Goal: Transaction & Acquisition: Purchase product/service

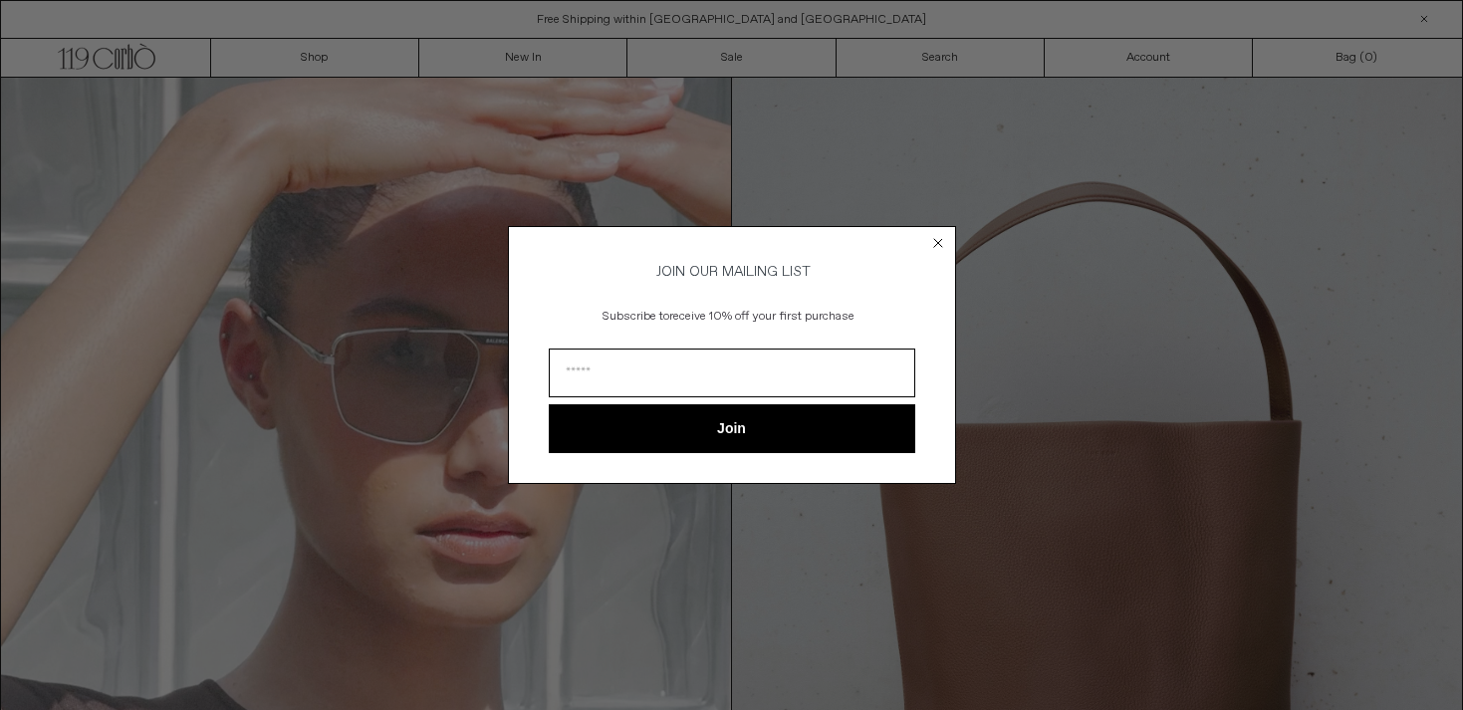
click at [544, 57] on div "Close dialog JOIN OUR MAILING LIST Subscribe to receive 10% off your first purc…" at bounding box center [731, 355] width 1463 height 710
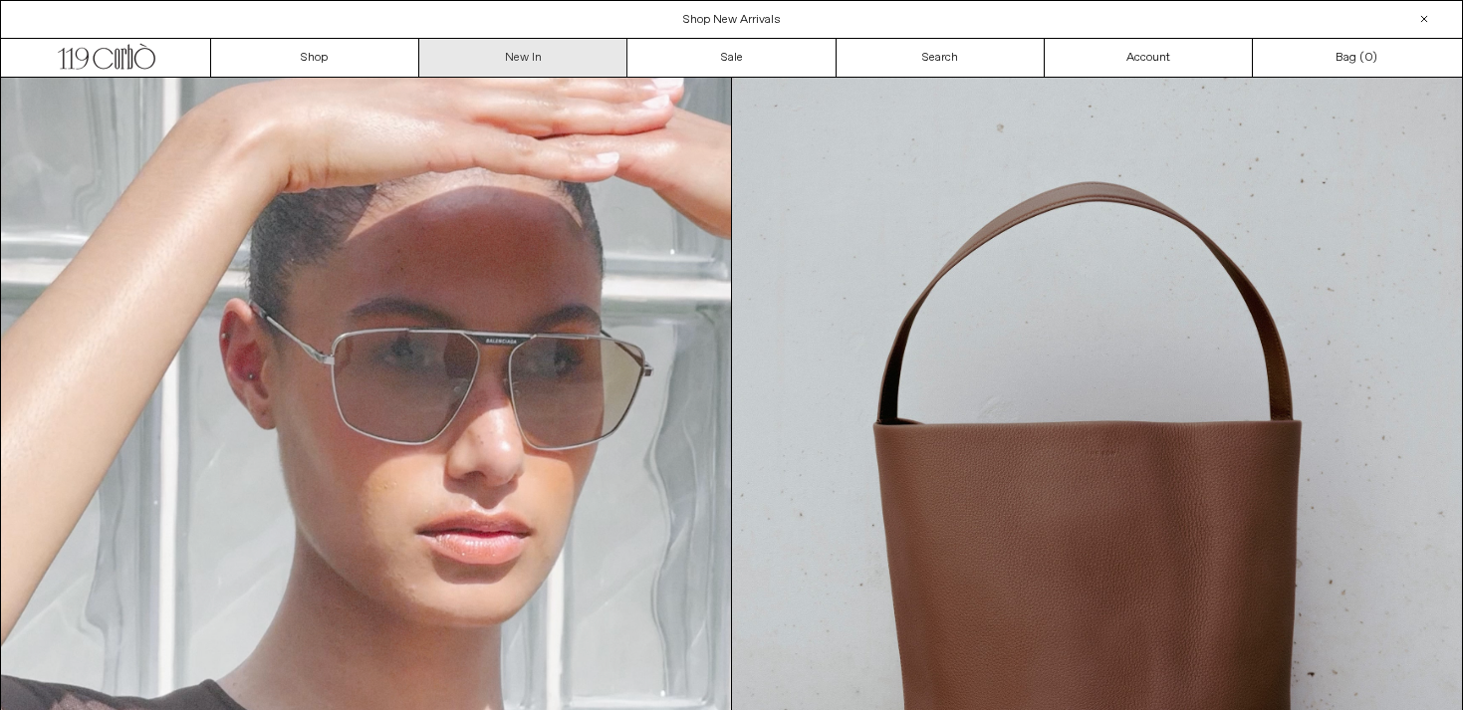
click at [519, 58] on link "New In" at bounding box center [523, 58] width 208 height 38
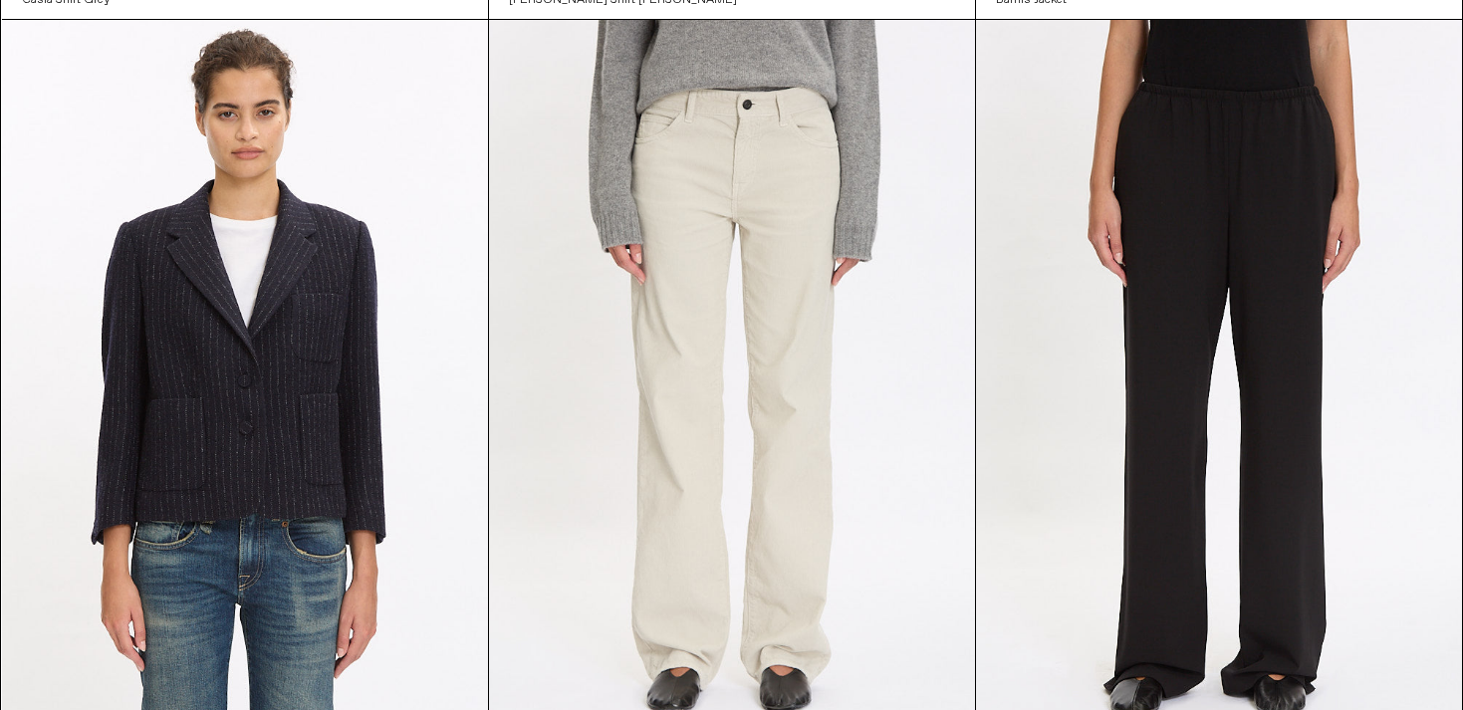
scroll to position [1673, 0]
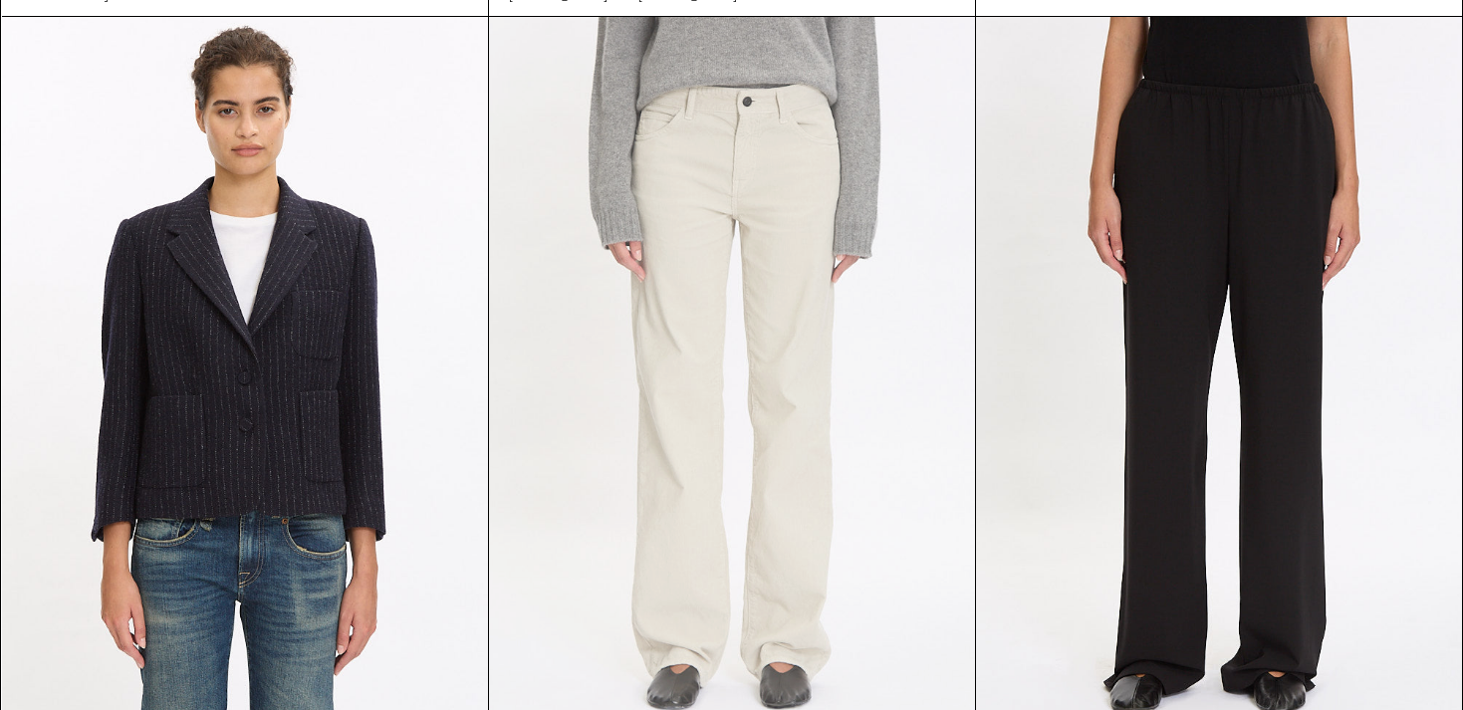
click at [813, 182] on at bounding box center [732, 381] width 486 height 729
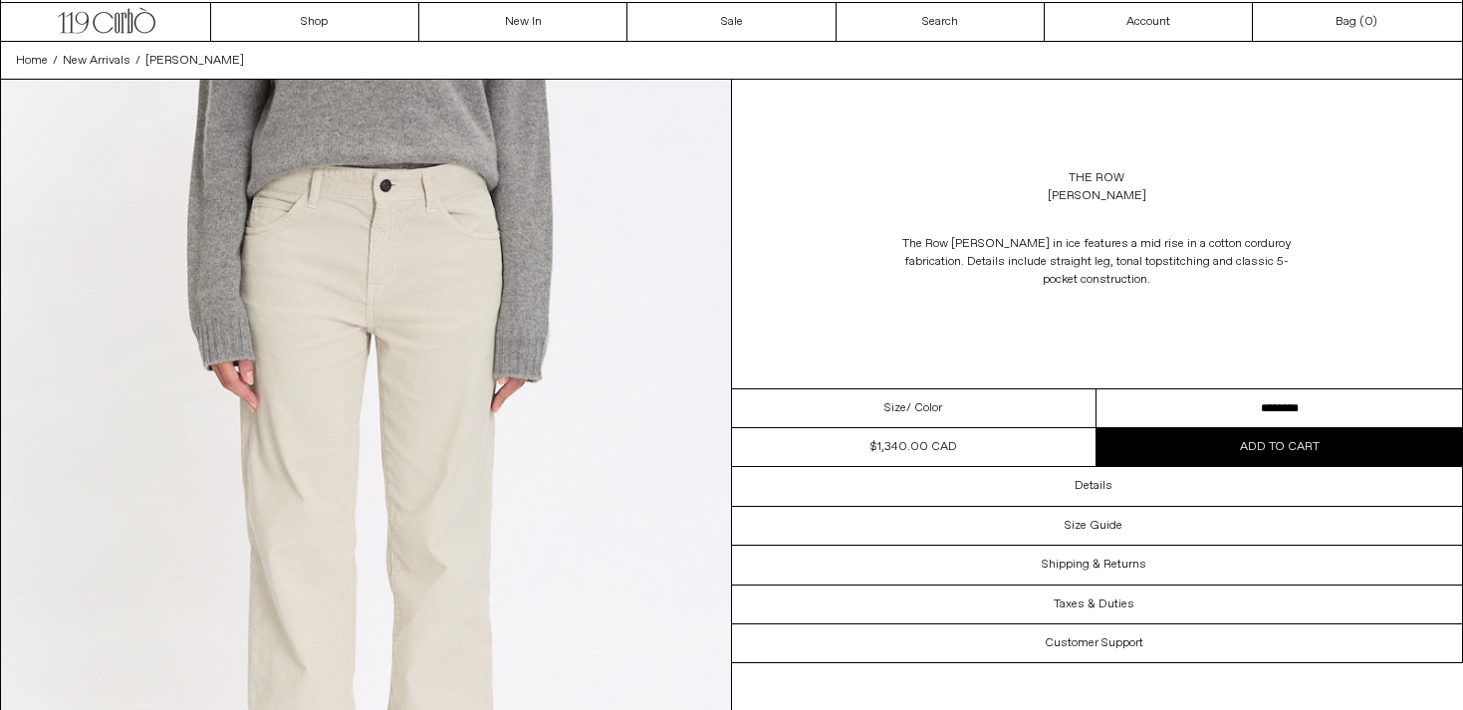
scroll to position [40, 0]
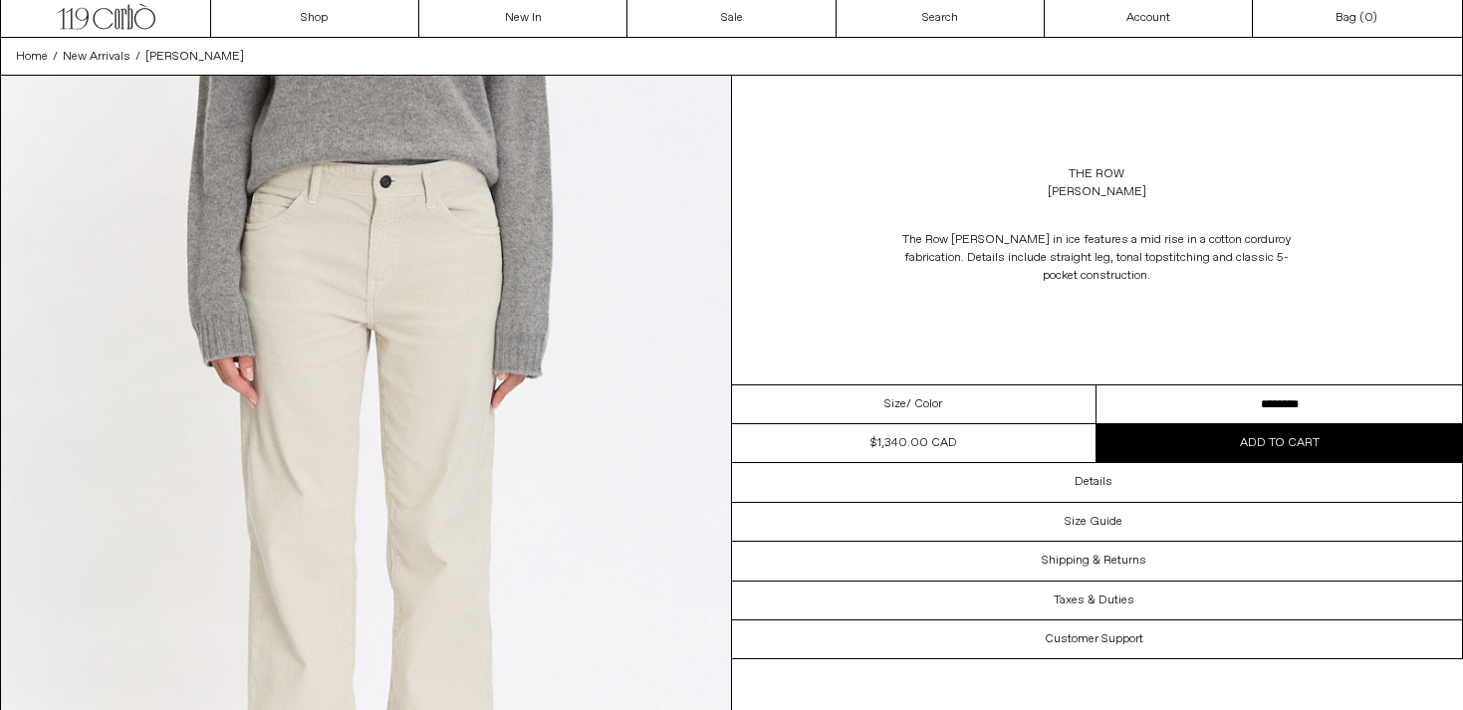
click at [1141, 403] on select "**********" at bounding box center [1278, 404] width 365 height 39
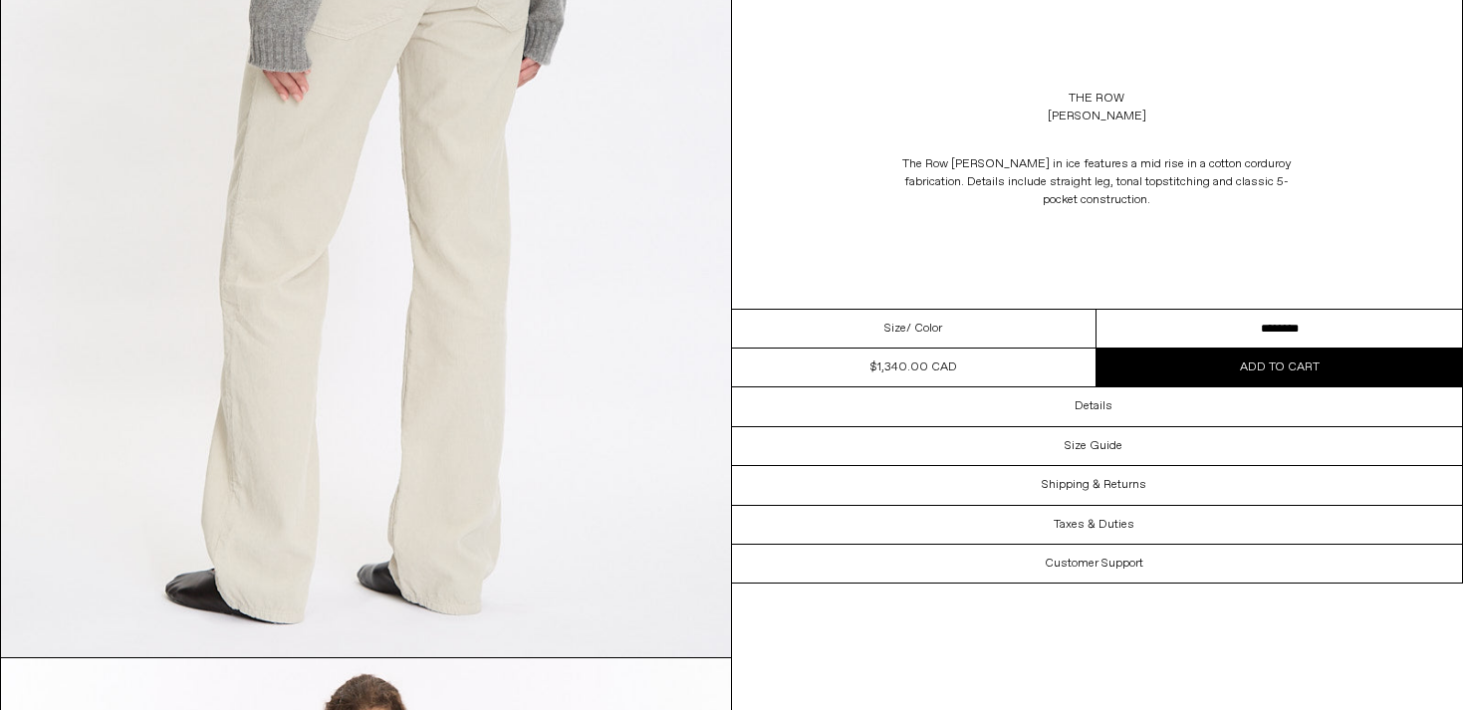
scroll to position [2198, 0]
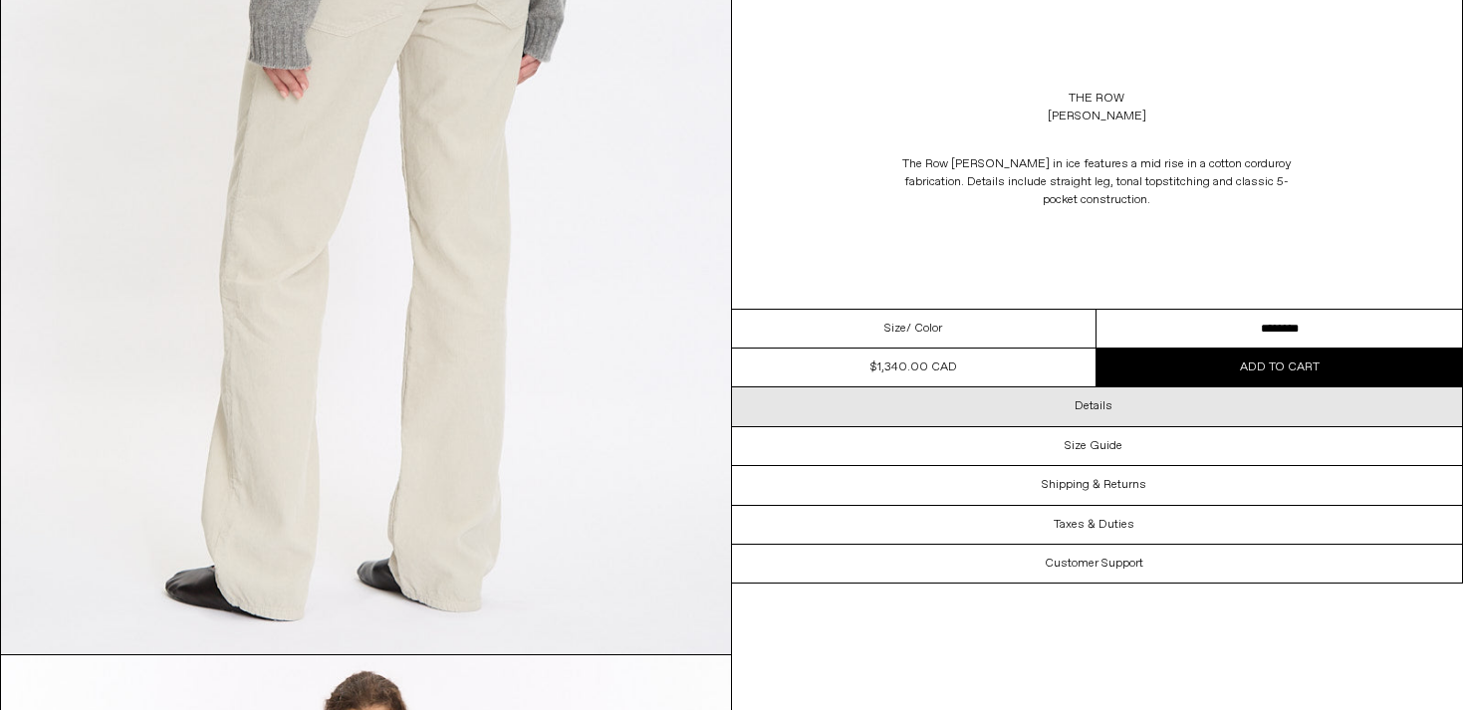
click at [1066, 407] on div "Details" at bounding box center [1097, 406] width 731 height 38
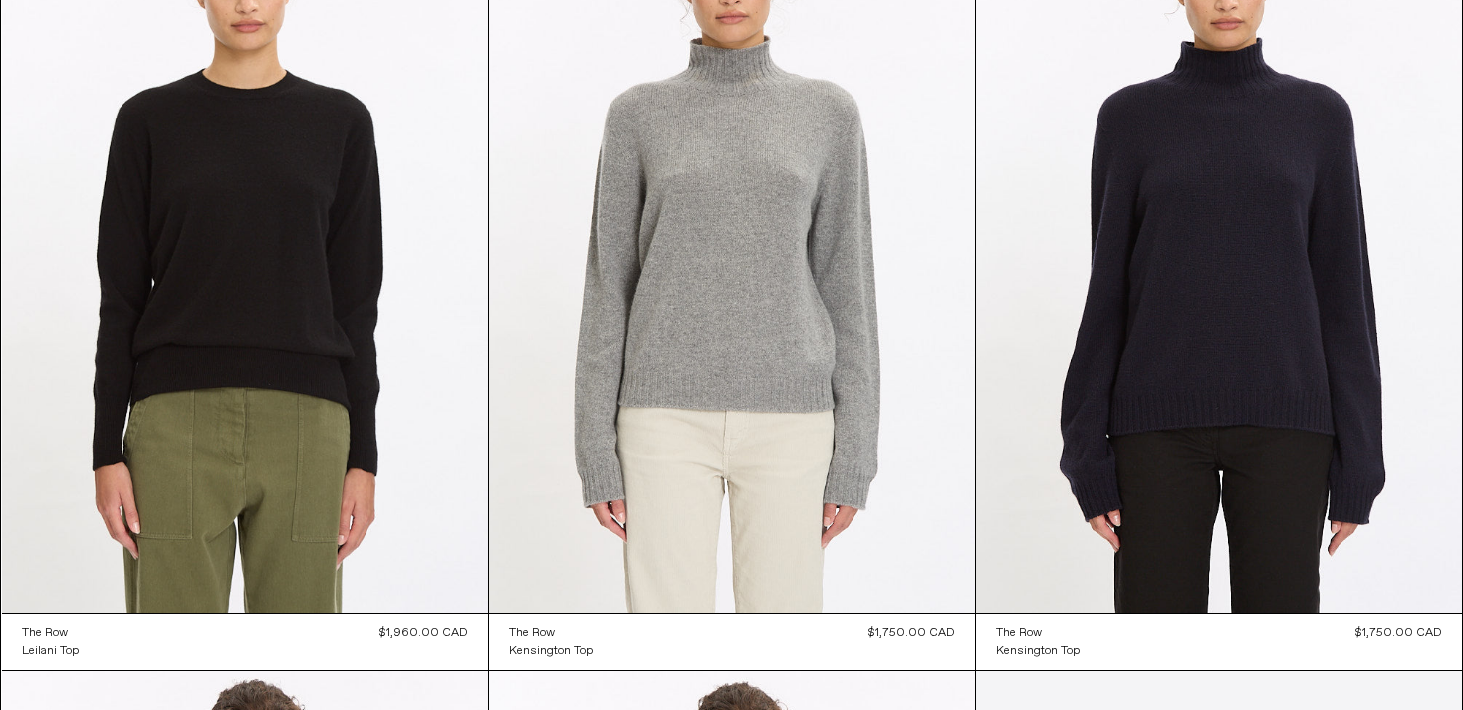
scroll to position [2598, 0]
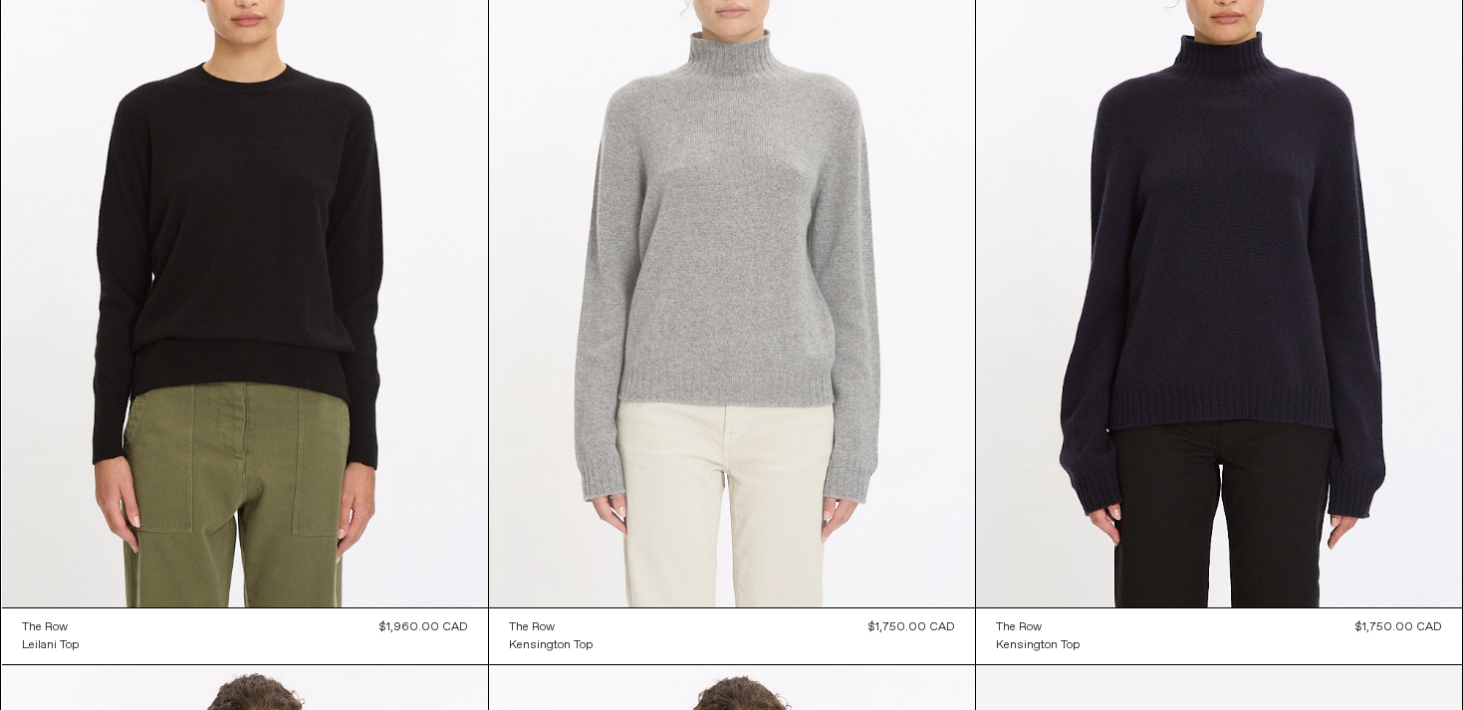
click at [828, 263] on at bounding box center [732, 243] width 486 height 729
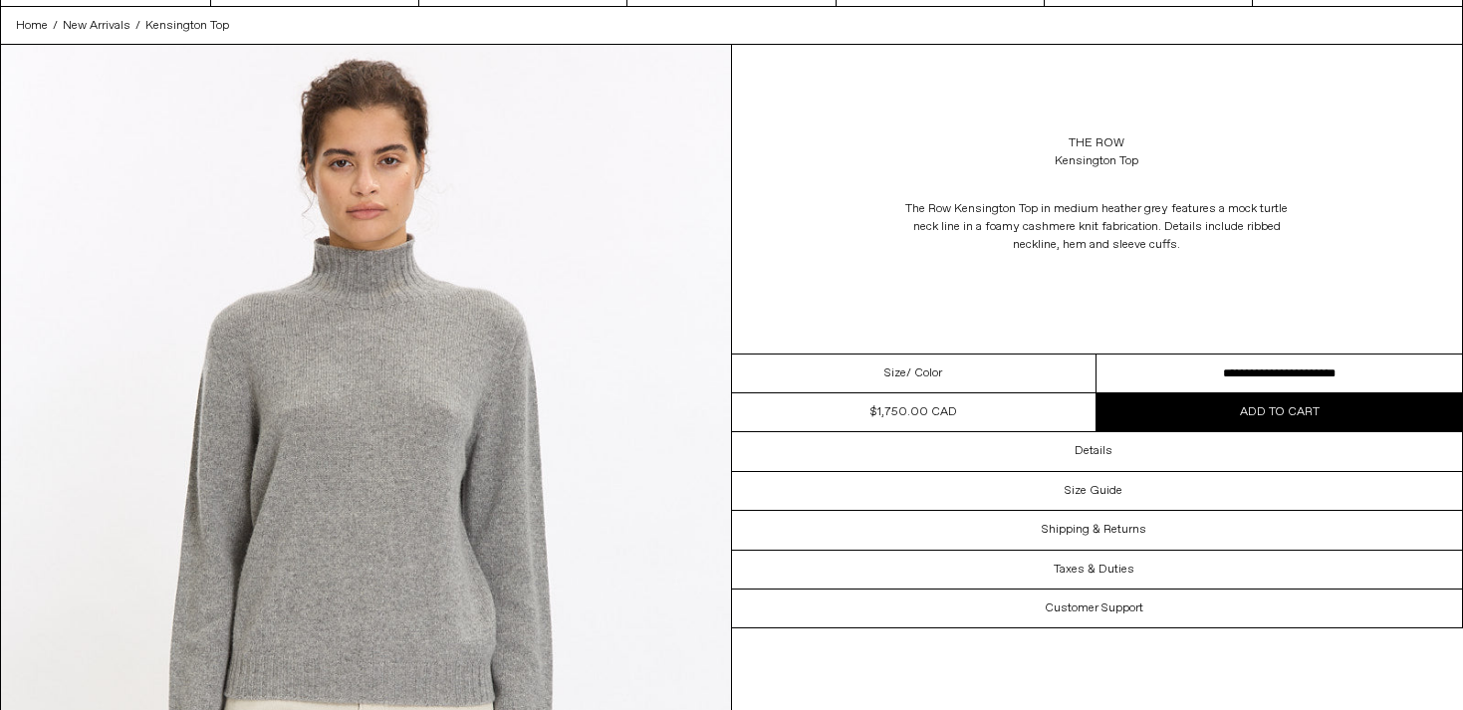
scroll to position [83, 0]
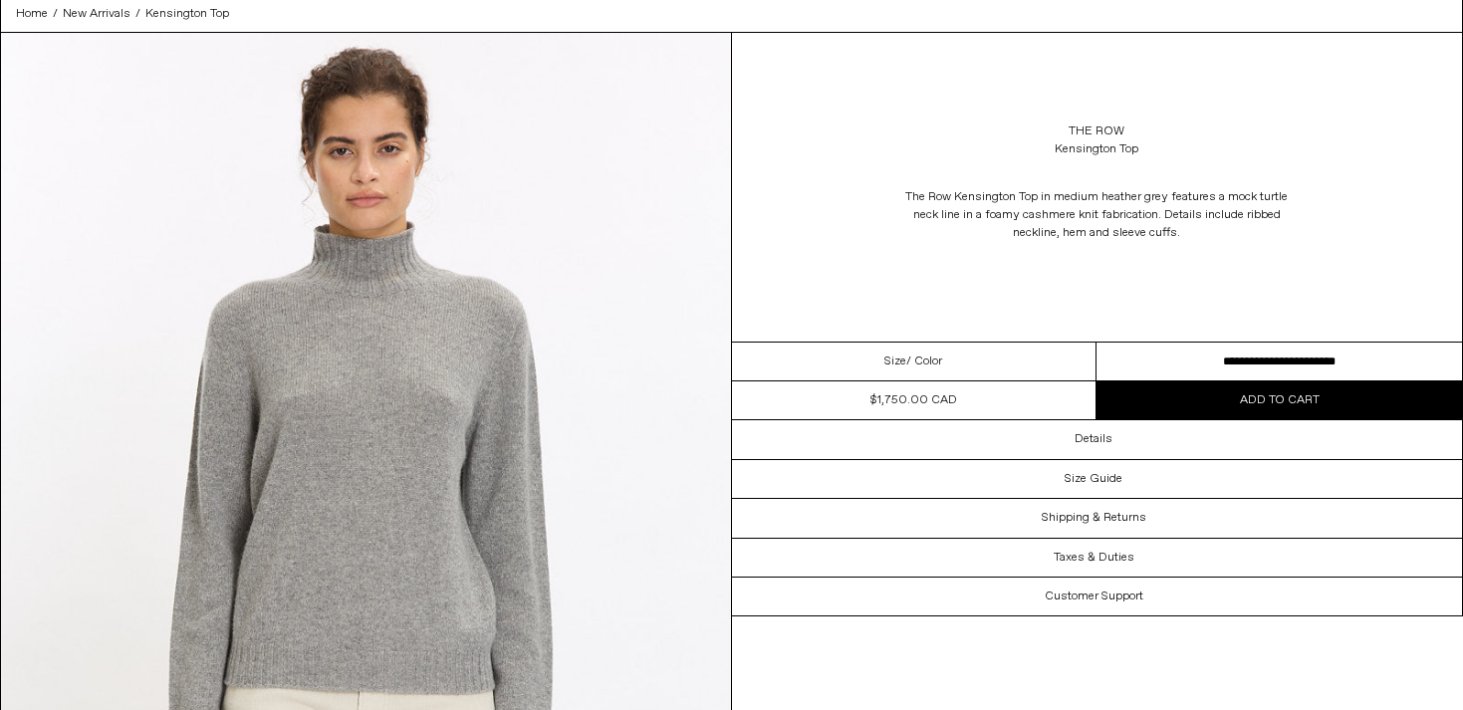
click at [1240, 362] on select "**********" at bounding box center [1278, 362] width 365 height 39
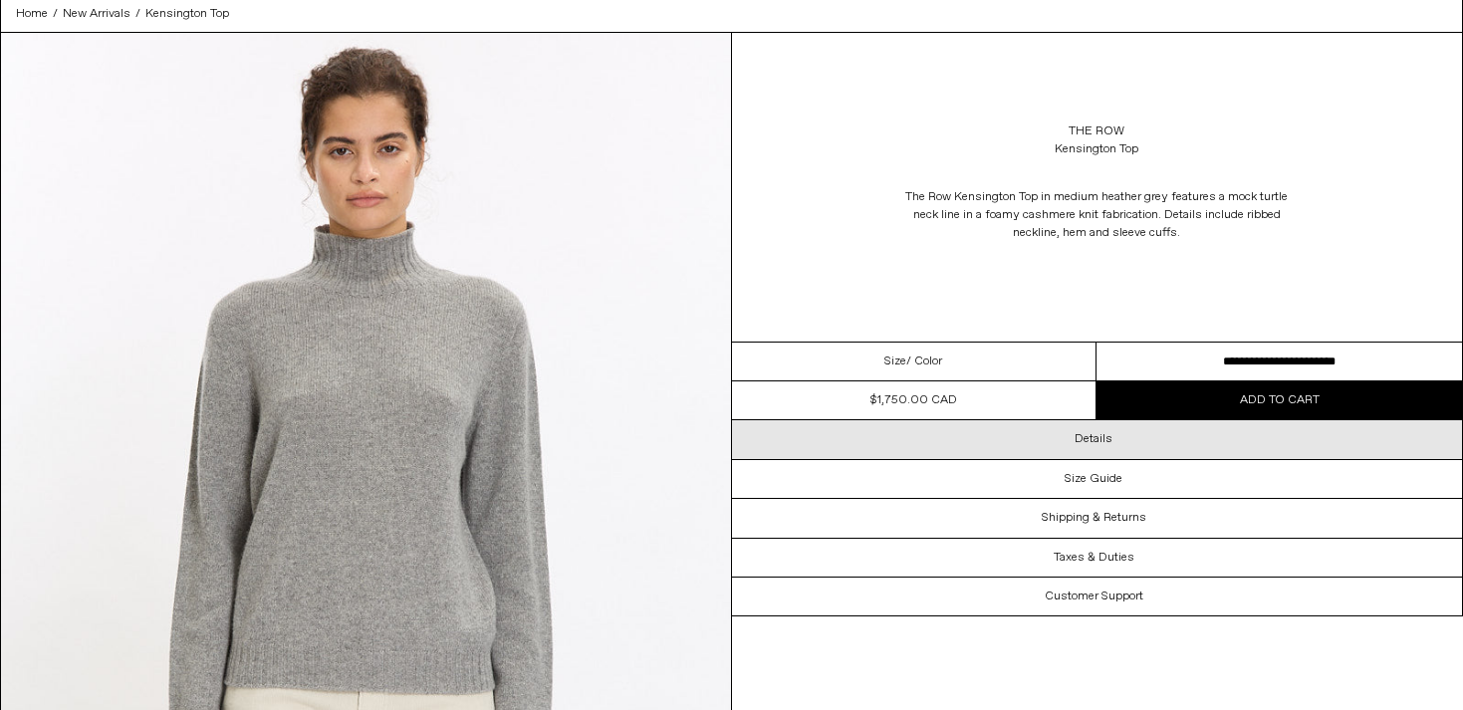
click at [1088, 442] on h3 "Details" at bounding box center [1093, 439] width 38 height 14
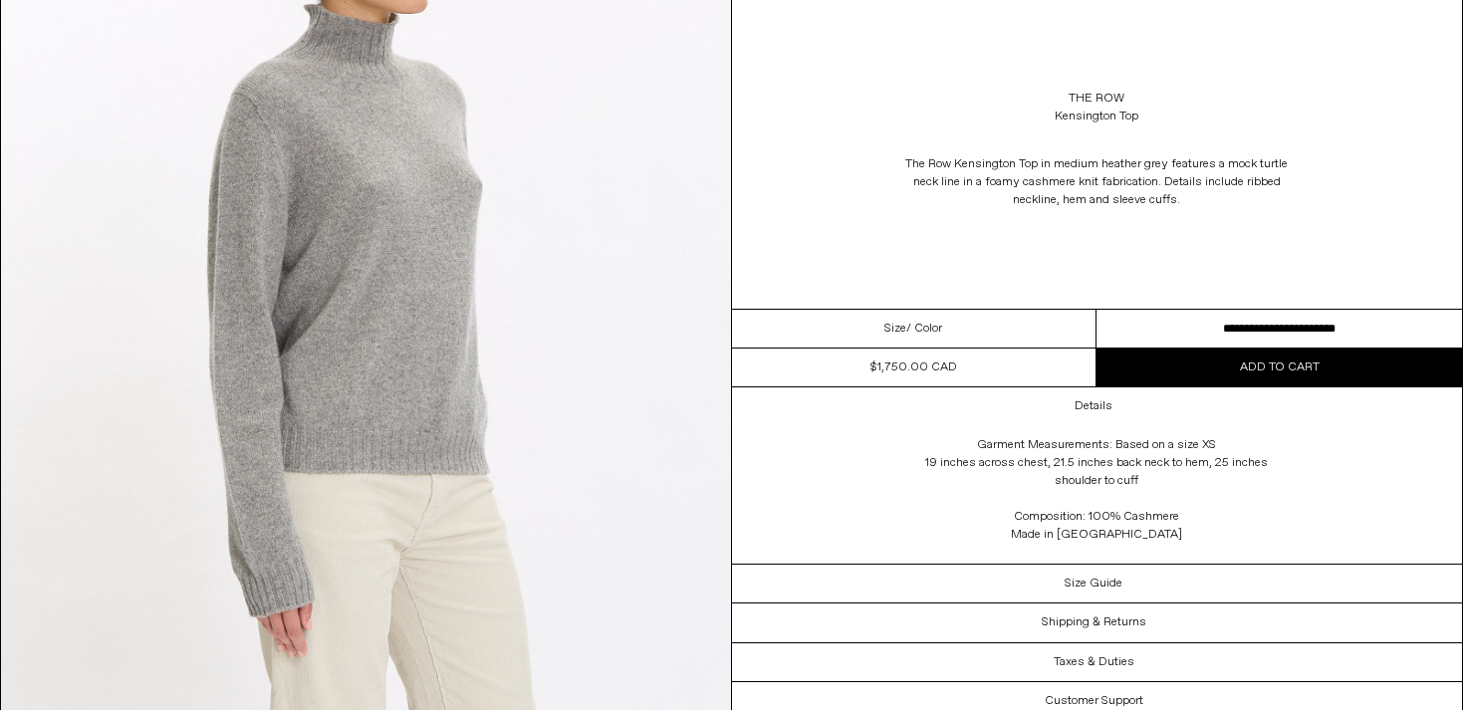
scroll to position [1224, 0]
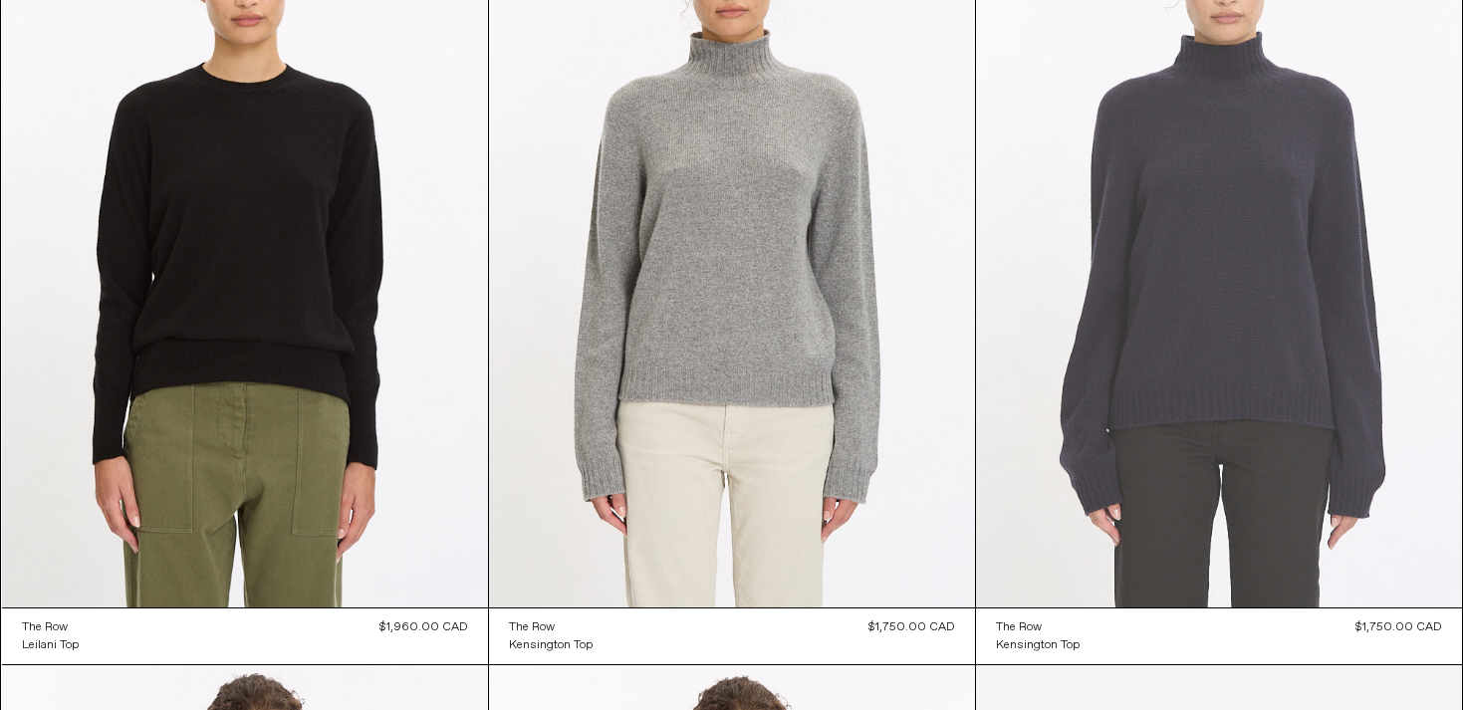
click at [1161, 222] on at bounding box center [1219, 243] width 486 height 729
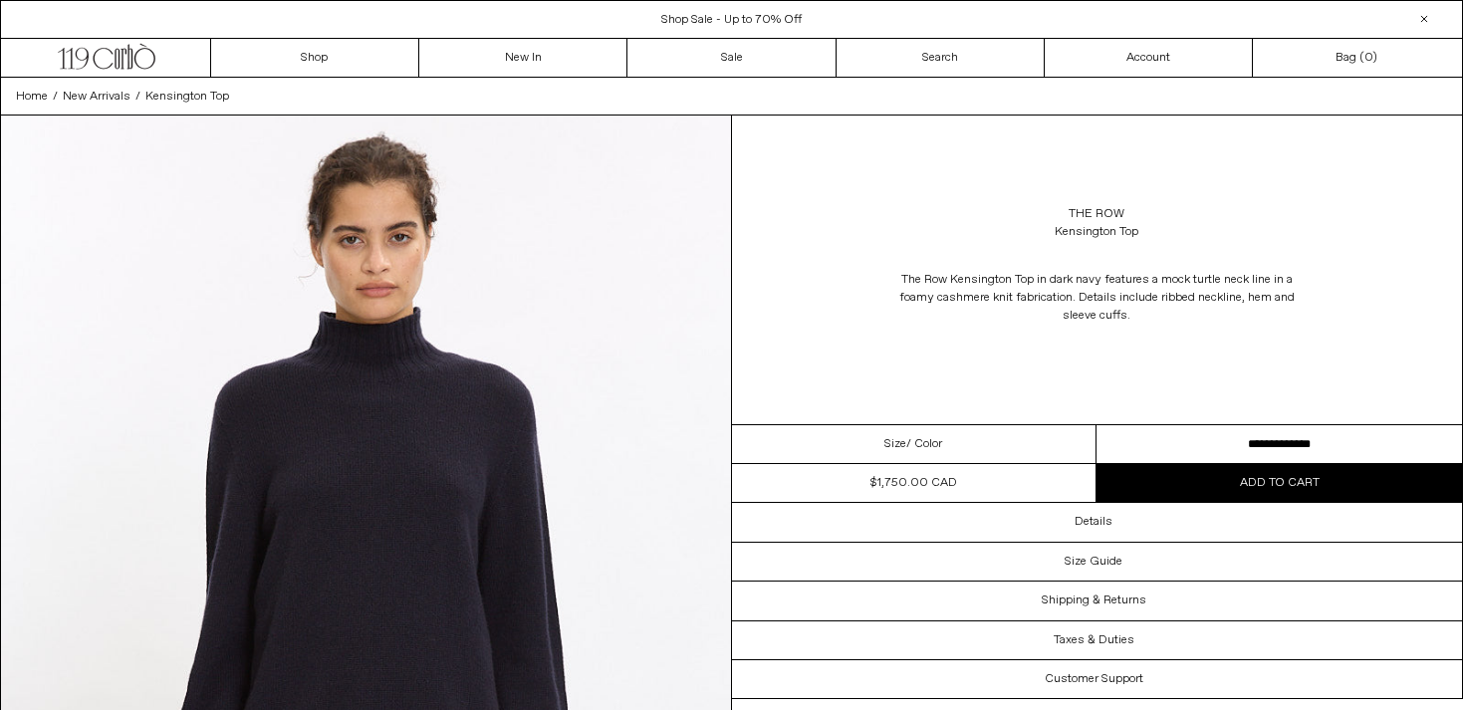
click at [1185, 455] on select "**********" at bounding box center [1278, 444] width 365 height 39
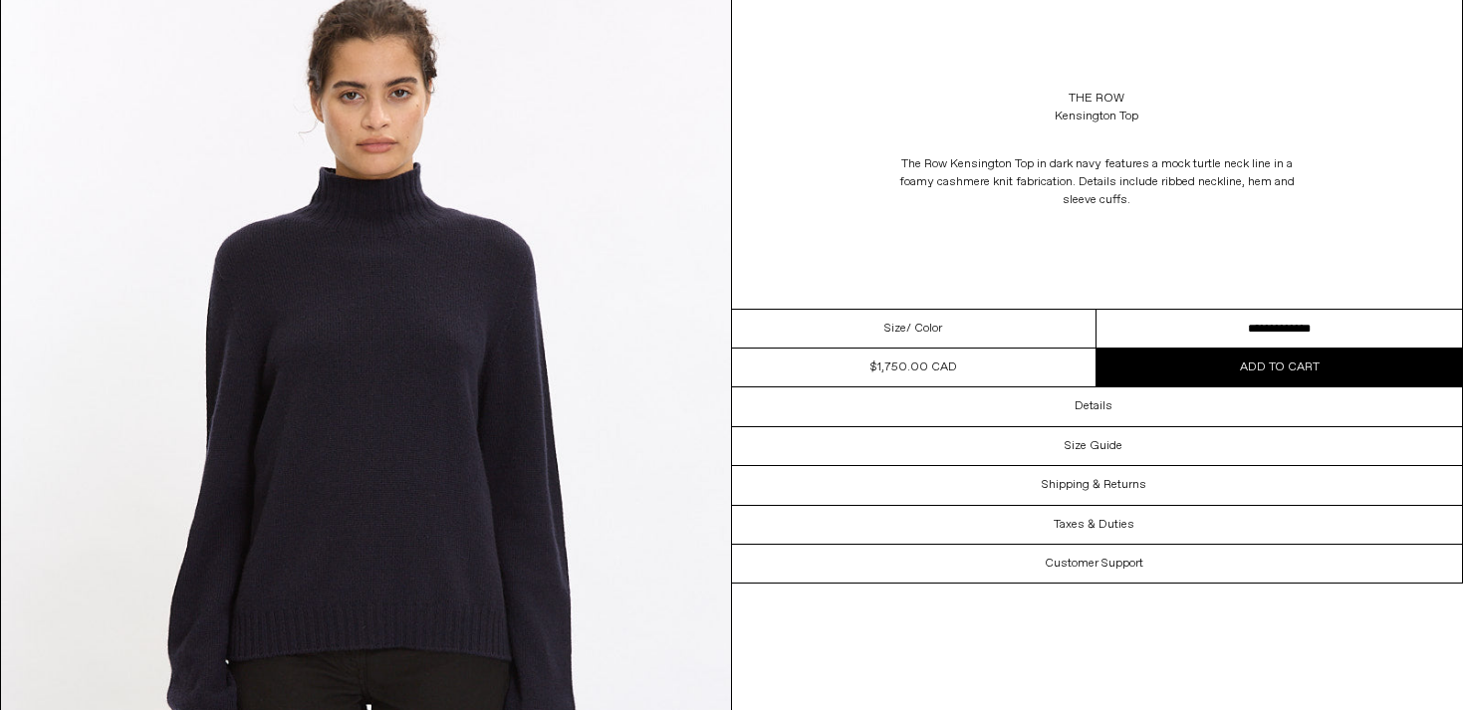
scroll to position [146, 0]
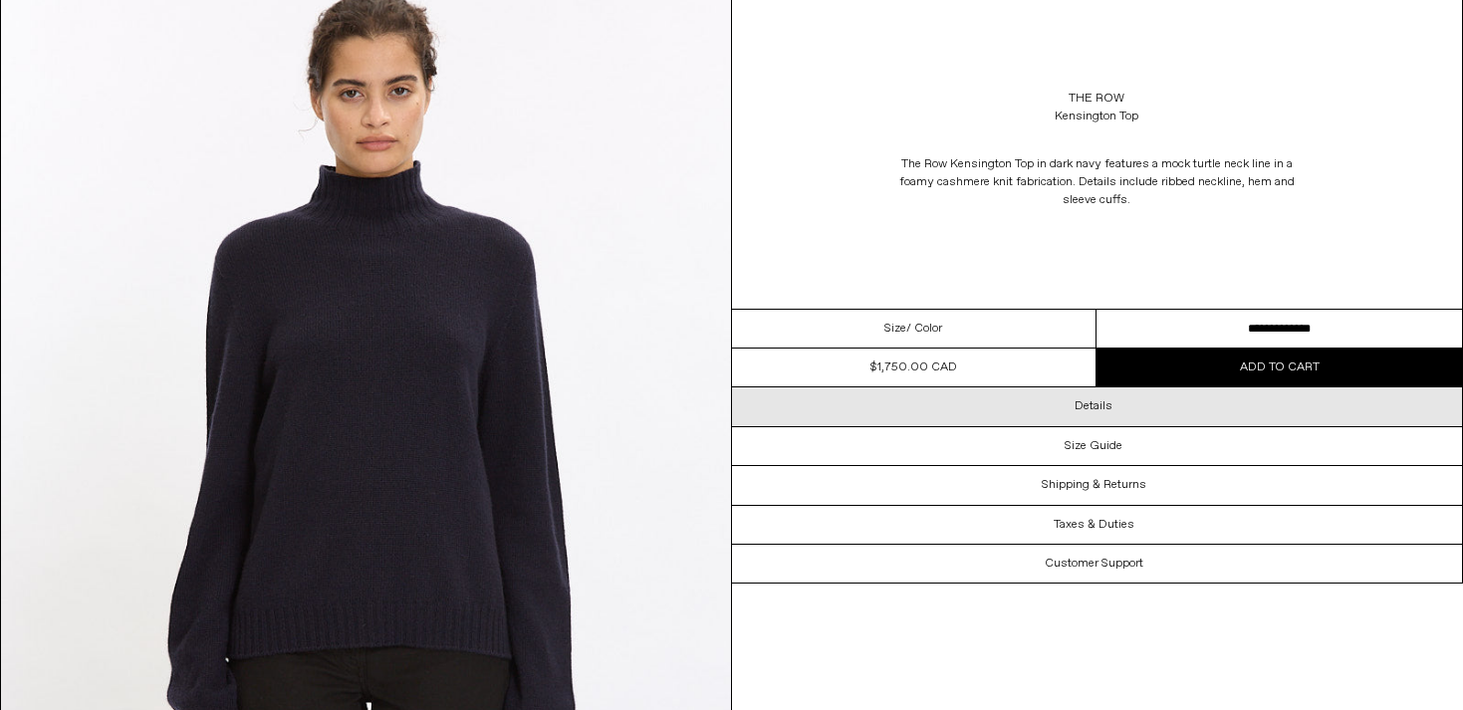
click at [1034, 404] on div "Details" at bounding box center [1097, 406] width 731 height 38
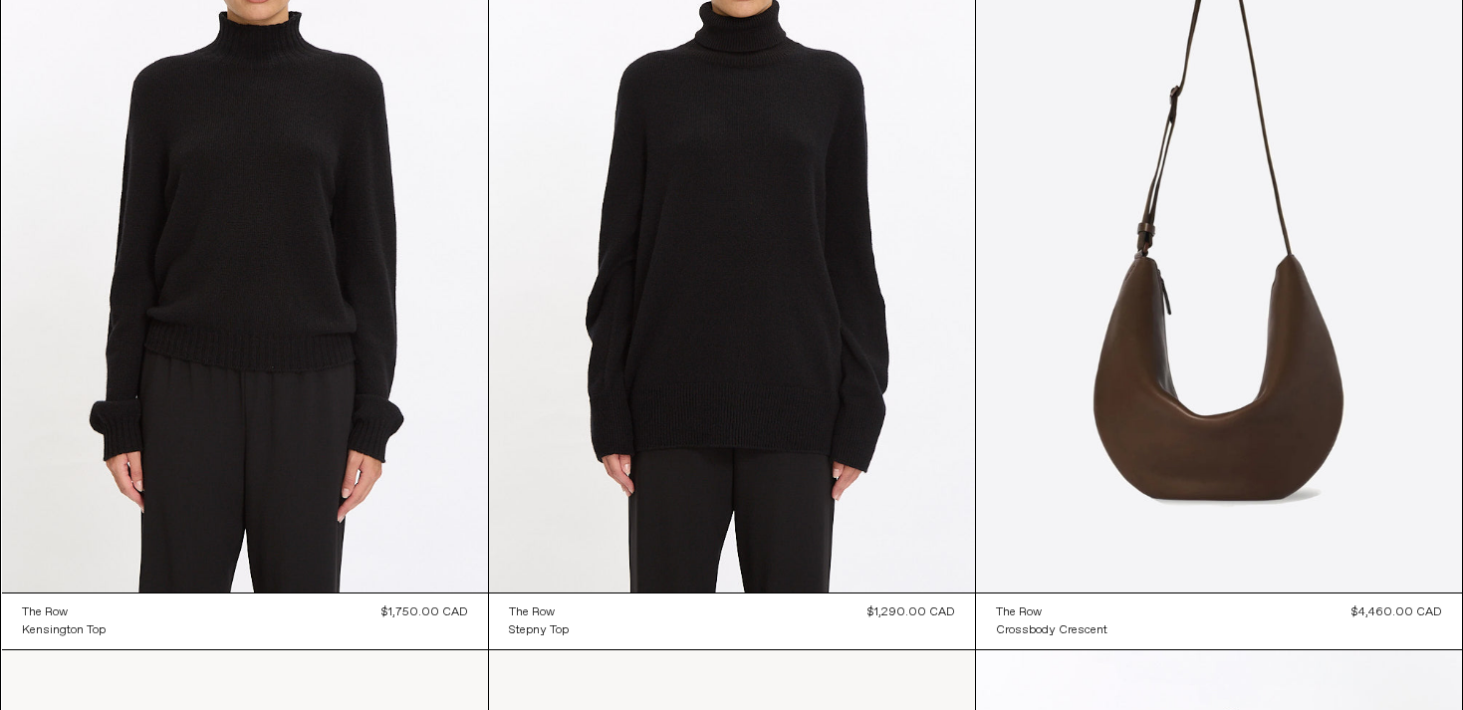
scroll to position [3401, 0]
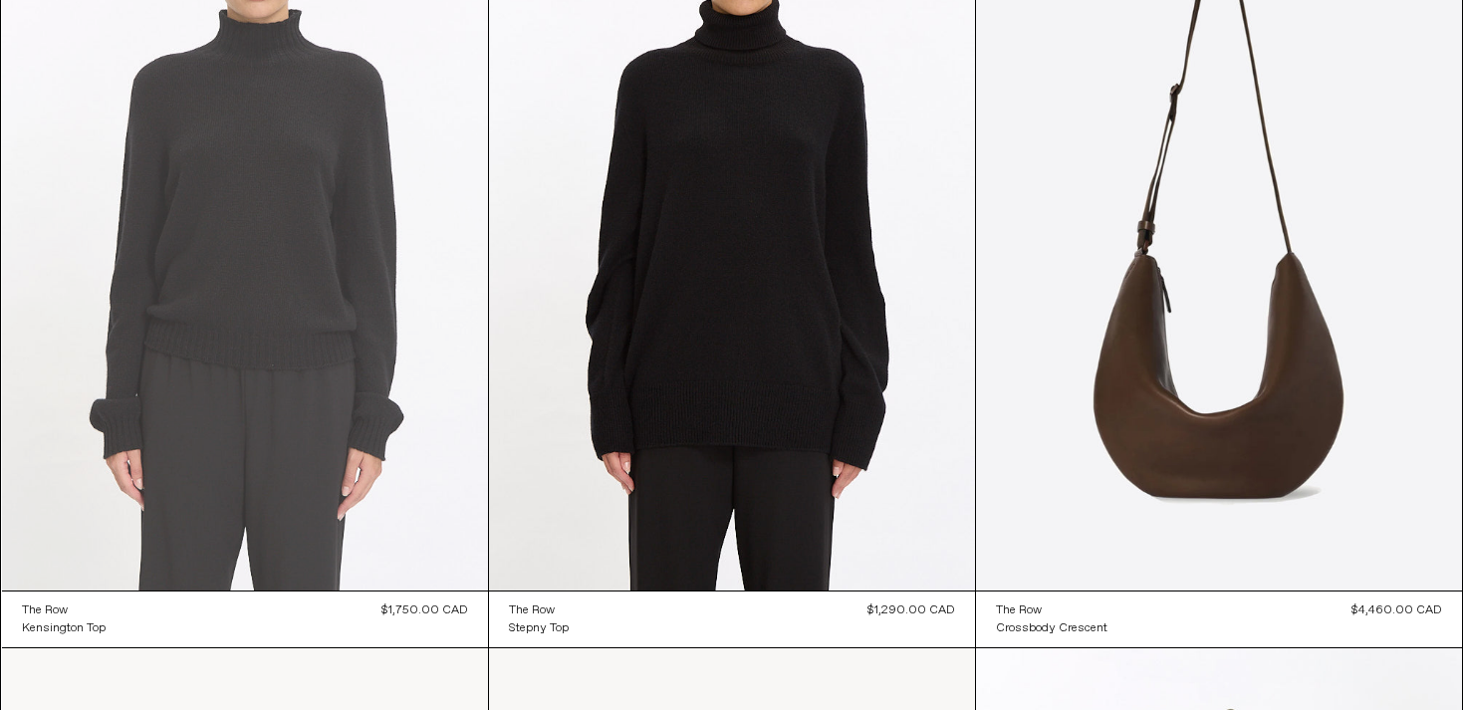
click at [222, 351] on at bounding box center [245, 226] width 486 height 729
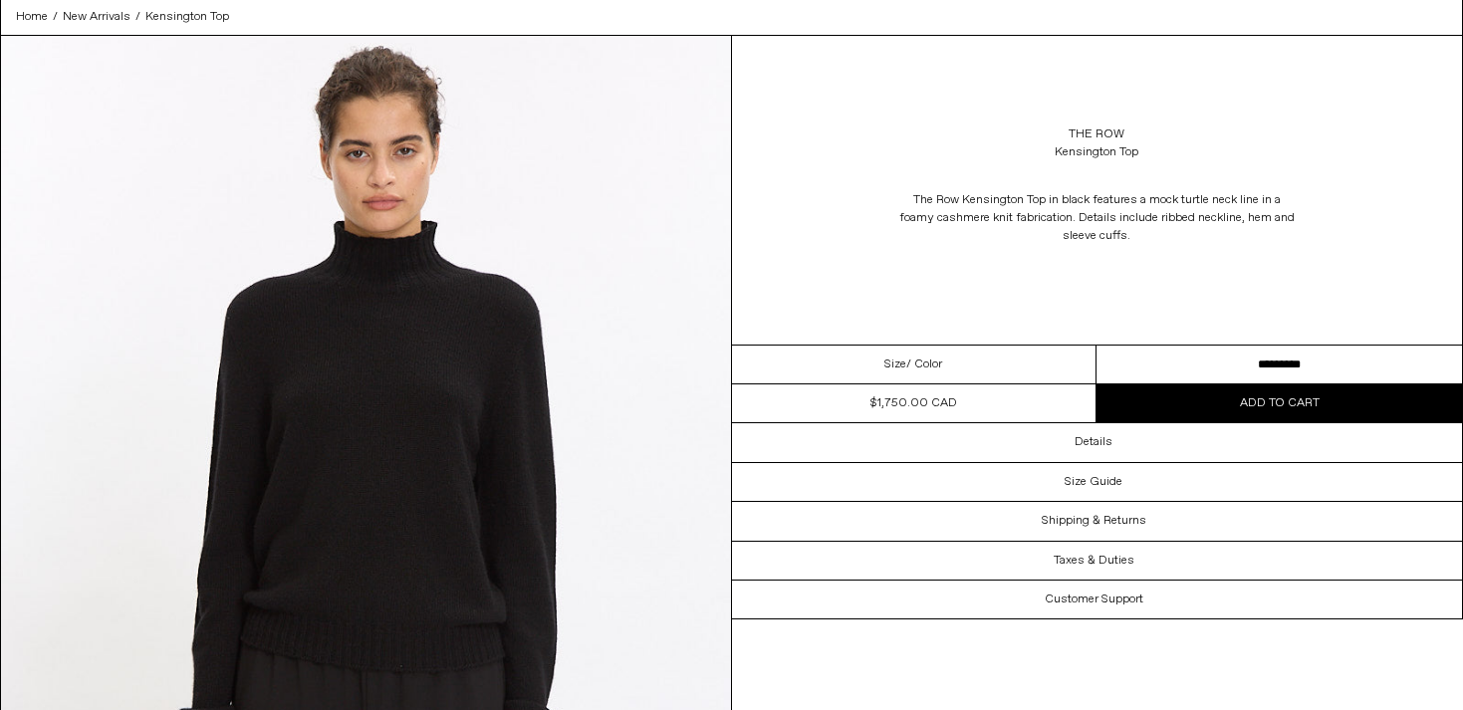
scroll to position [96, 0]
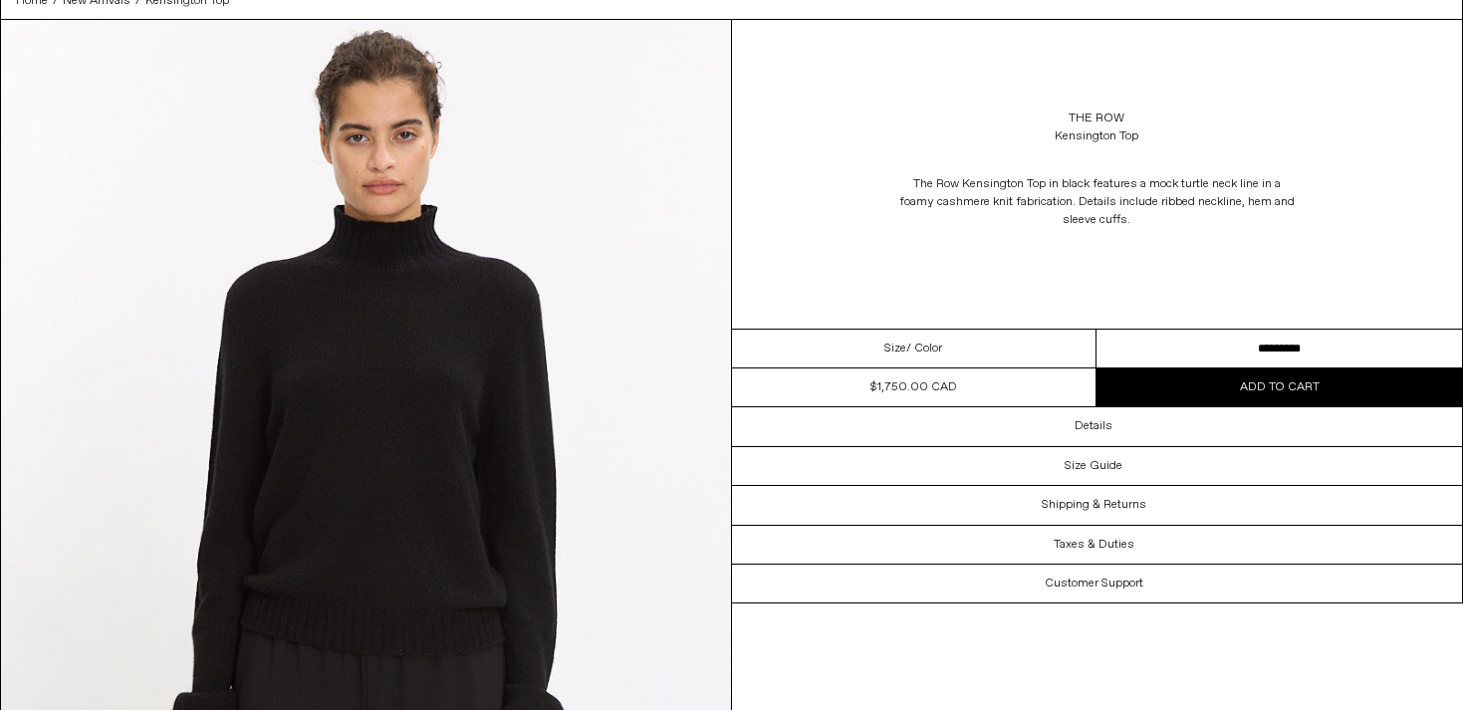
click at [1171, 344] on select "********* *********" at bounding box center [1278, 349] width 365 height 39
click at [1096, 330] on select "********* *********" at bounding box center [1278, 349] width 365 height 39
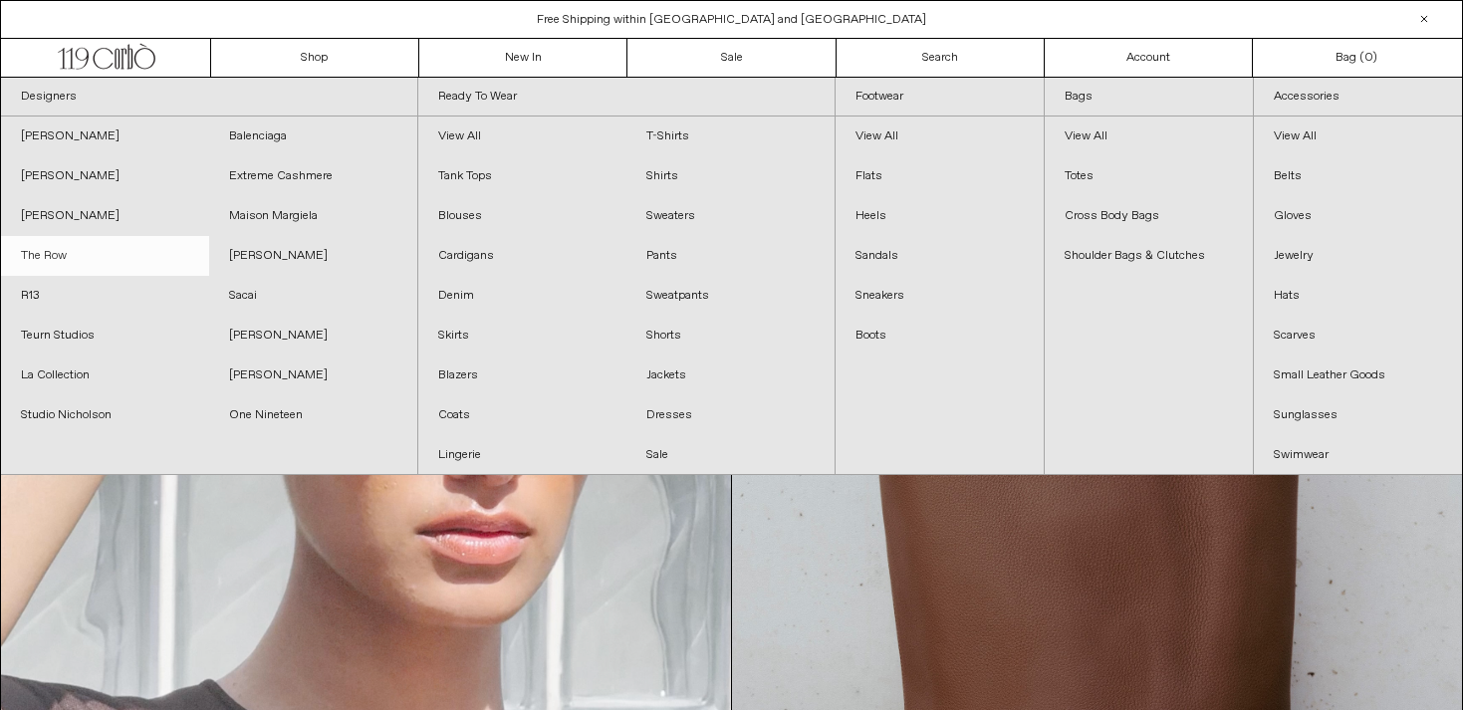
click at [80, 259] on link "The Row" at bounding box center [105, 256] width 208 height 40
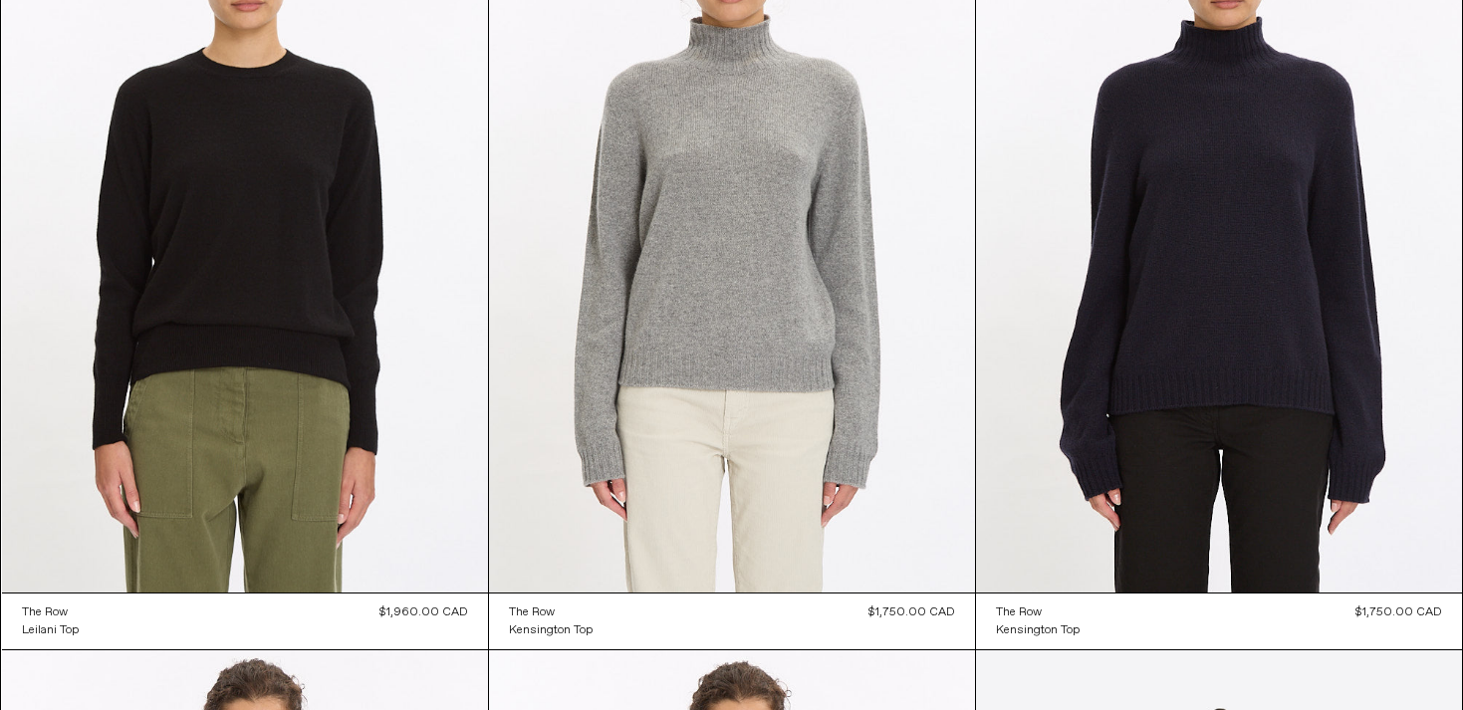
scroll to position [1042, 0]
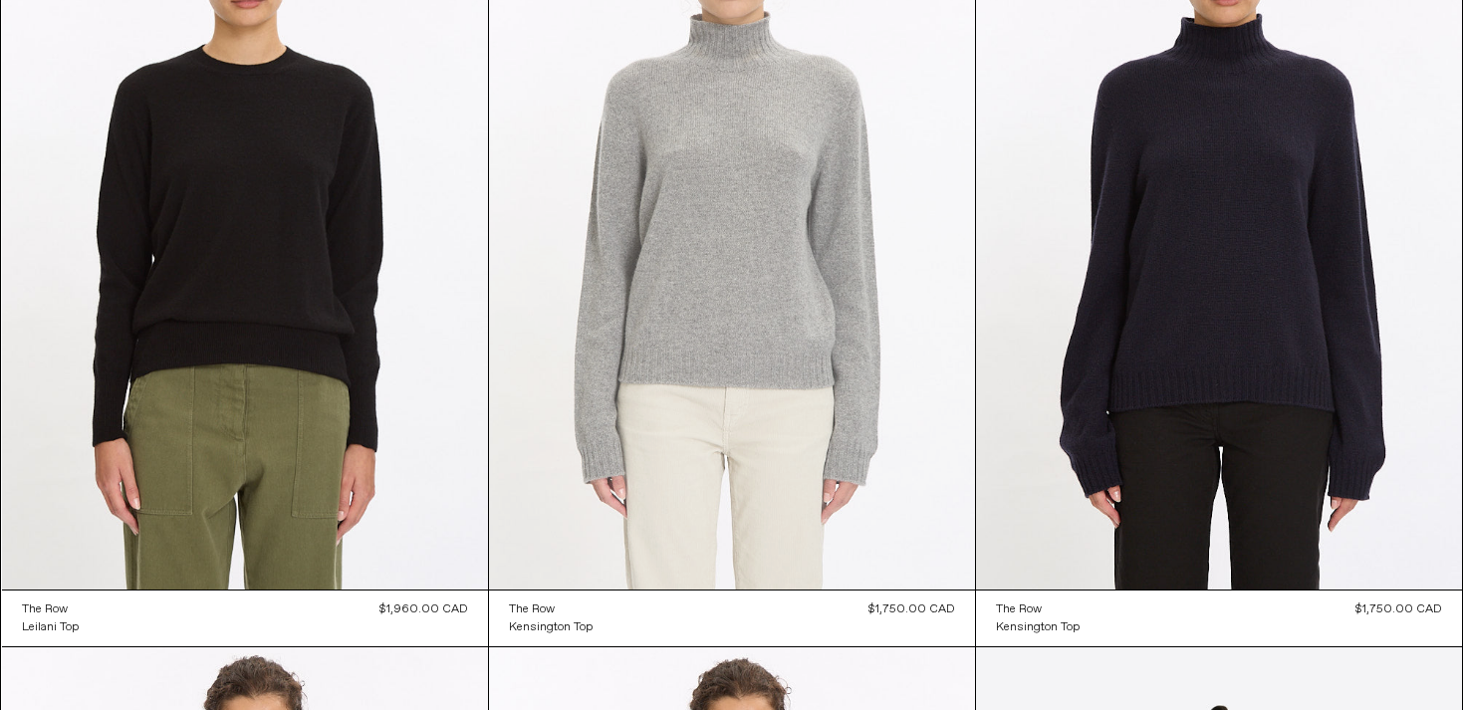
click at [722, 303] on at bounding box center [732, 225] width 486 height 729
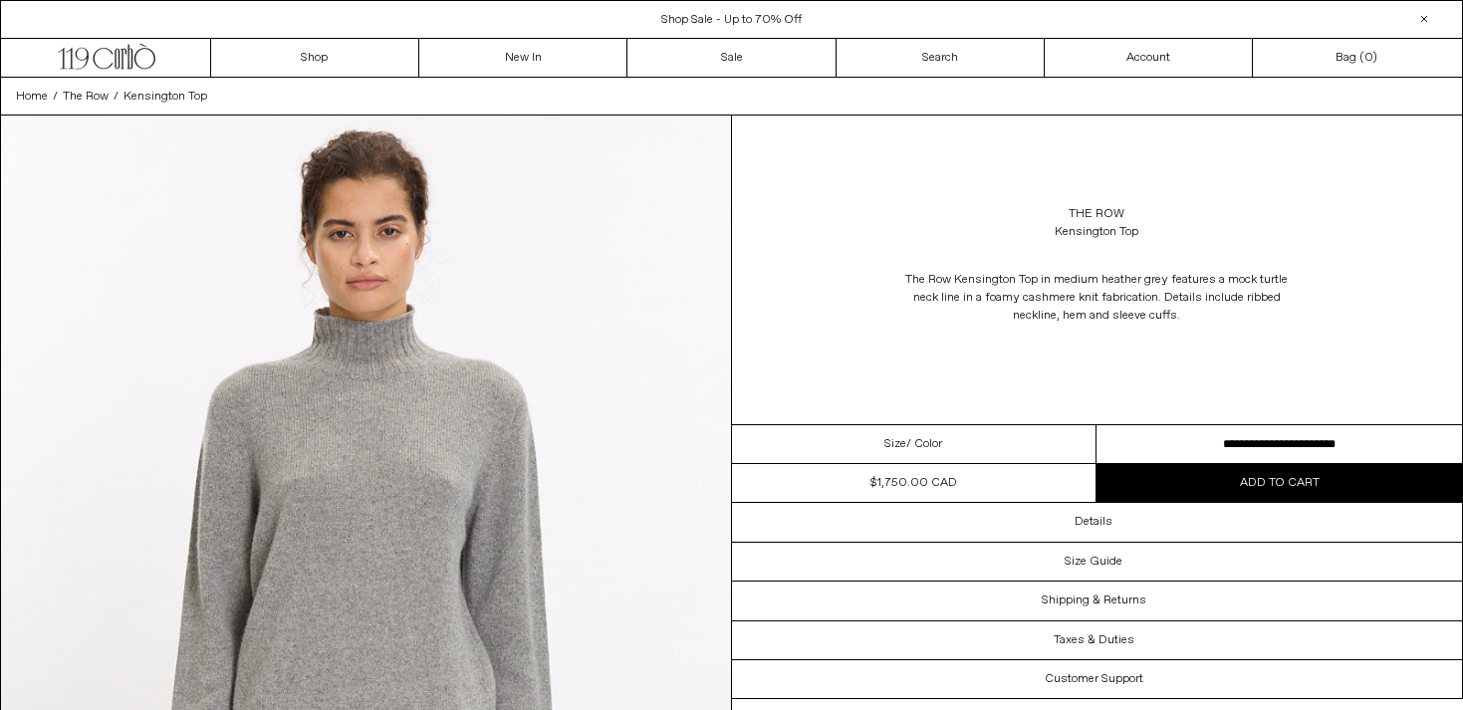
click at [1207, 481] on button "Add to cart" at bounding box center [1278, 483] width 365 height 38
